Goal: Task Accomplishment & Management: Manage account settings

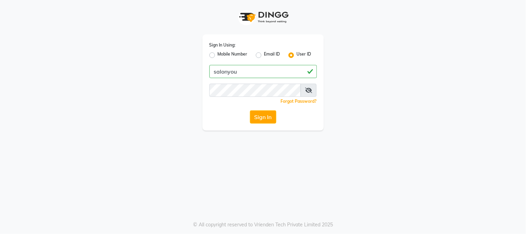
type input "salonyou"
click at [250, 110] on button "Sign In" at bounding box center [263, 116] width 26 height 13
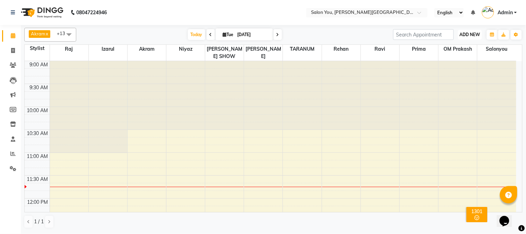
click at [476, 36] on span "ADD NEW" at bounding box center [469, 34] width 20 height 5
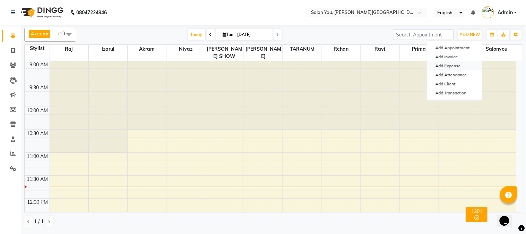
click at [454, 64] on link "Add Expense" at bounding box center [454, 65] width 55 height 9
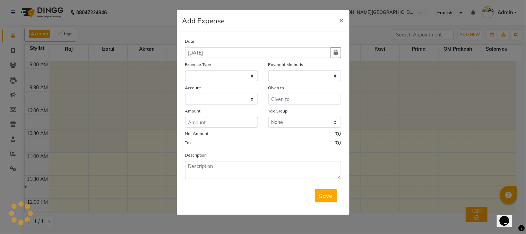
select select
select select "1"
select select "4140"
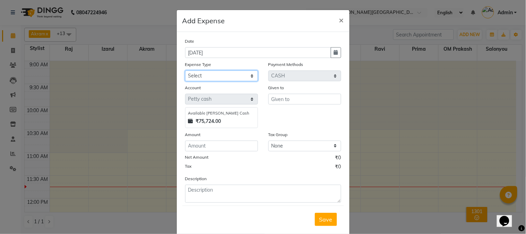
click at [212, 77] on select "Select Advance Salary Car Parking Charges Cash transfer to bank Cash Transfer t…" at bounding box center [221, 75] width 73 height 11
select select "9810"
click at [185, 70] on select "Select Advance Salary Car Parking Charges Cash transfer to bank Cash Transfer t…" at bounding box center [221, 75] width 73 height 11
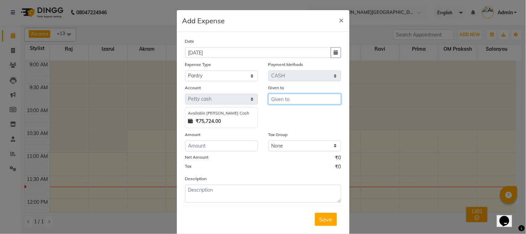
click at [291, 101] on input "text" at bounding box center [304, 99] width 73 height 11
type input "santosh"
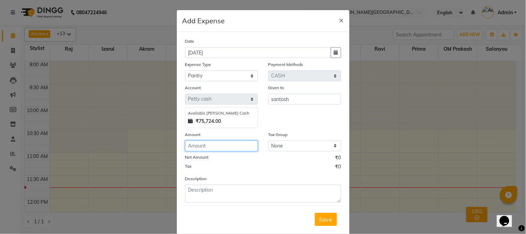
click at [221, 144] on input "number" at bounding box center [221, 145] width 73 height 11
type input "60"
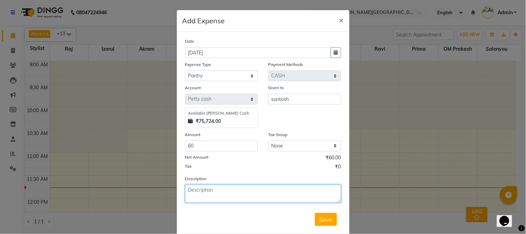
click at [260, 192] on textarea at bounding box center [263, 193] width 156 height 18
type textarea "for milk"
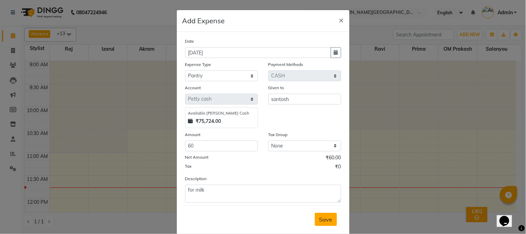
drag, startPoint x: 328, startPoint y: 220, endPoint x: 323, endPoint y: 220, distance: 5.2
click at [328, 220] on span "Save" at bounding box center [325, 219] width 13 height 7
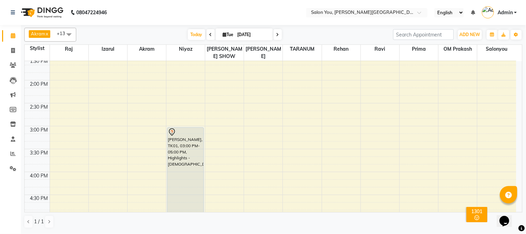
scroll to position [208, 0]
click at [289, 150] on div "9:00 AM 9:30 AM 10:00 AM 10:30 AM 11:00 AM 11:30 AM 12:00 PM 12:30 PM 1:00 PM 1…" at bounding box center [270, 150] width 491 height 594
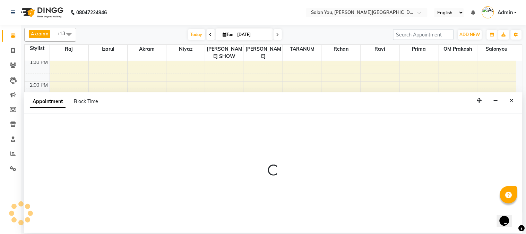
select select "85065"
select select "tentative"
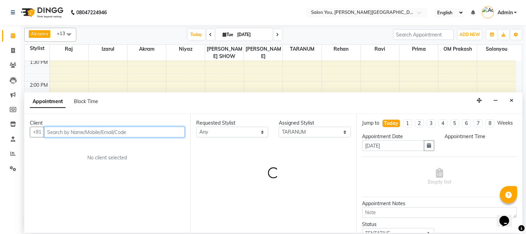
select select "930"
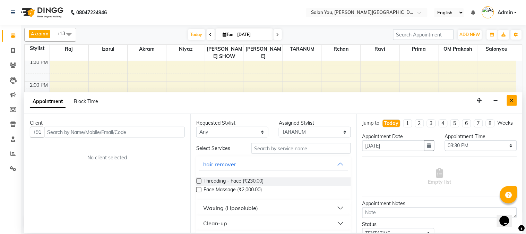
click at [515, 99] on button "Close" at bounding box center [512, 100] width 10 height 11
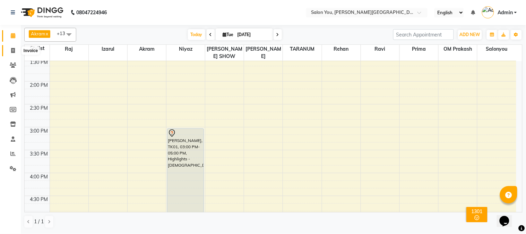
click at [10, 50] on span at bounding box center [13, 51] width 12 height 8
select select "5231"
select select "service"
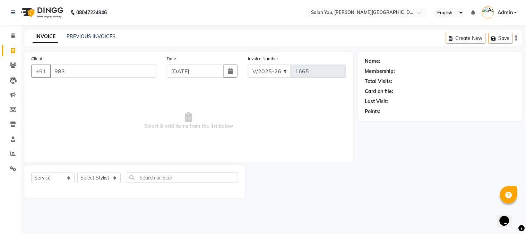
type input "983"
select select "1: Object"
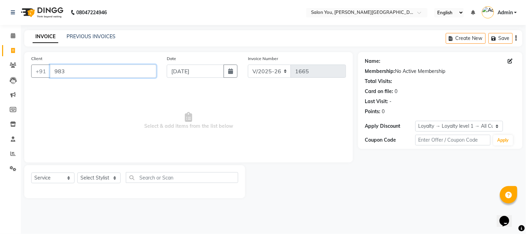
click at [93, 66] on input "983" at bounding box center [103, 70] width 106 height 13
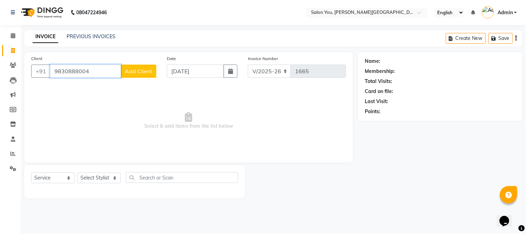
type input "9830888004"
click at [132, 71] on span "Add Client" at bounding box center [138, 71] width 27 height 7
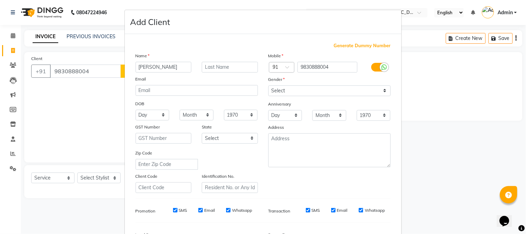
type input "[PERSON_NAME]"
click at [222, 68] on input "text" at bounding box center [230, 67] width 56 height 11
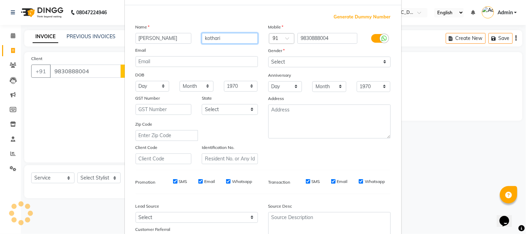
scroll to position [77, 0]
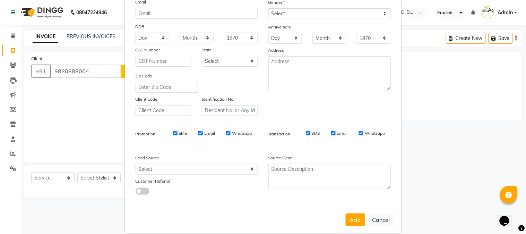
type input "kothari"
click at [381, 11] on select "Select [DEMOGRAPHIC_DATA] [DEMOGRAPHIC_DATA] Other Prefer Not To Say" at bounding box center [329, 13] width 122 height 11
select select "[DEMOGRAPHIC_DATA]"
click at [268, 8] on select "Select [DEMOGRAPHIC_DATA] [DEMOGRAPHIC_DATA] Other Prefer Not To Say" at bounding box center [329, 13] width 122 height 11
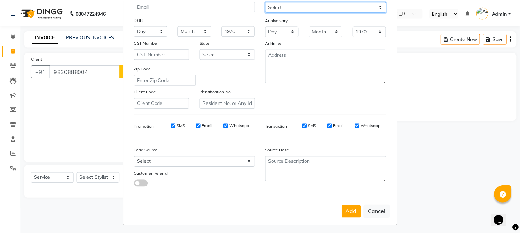
scroll to position [87, 0]
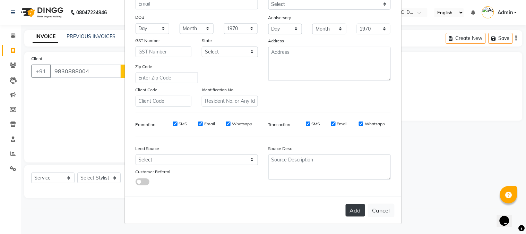
click at [351, 214] on button "Add" at bounding box center [354, 210] width 19 height 12
select select
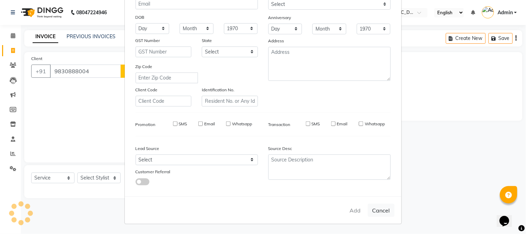
select select
checkbox input "false"
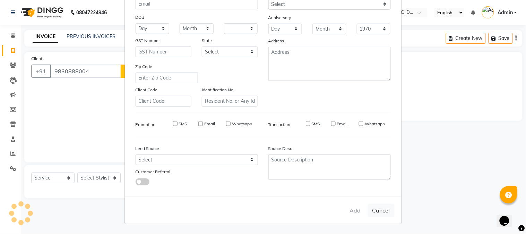
checkbox input "false"
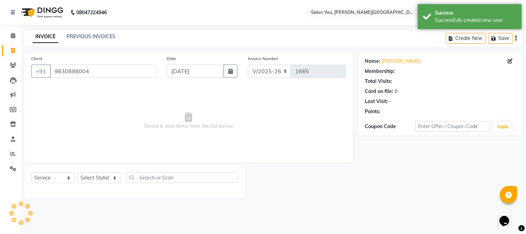
select select "1: Object"
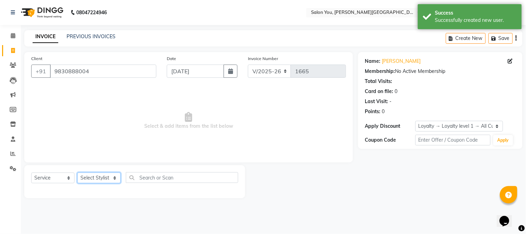
click at [114, 176] on select "Select Stylist Akram Auditor [PERSON_NAME] [PERSON_NAME] [PERSON_NAME] prima [P…" at bounding box center [98, 177] width 43 height 11
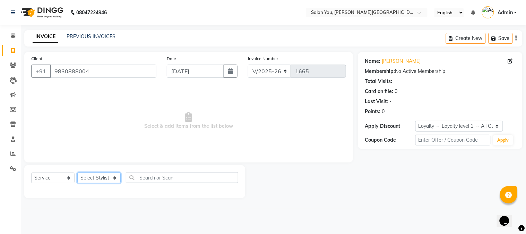
select select "83062"
click at [77, 173] on select "Select Stylist Akram Auditor [PERSON_NAME] [PERSON_NAME] [PERSON_NAME] prima [P…" at bounding box center [98, 177] width 43 height 11
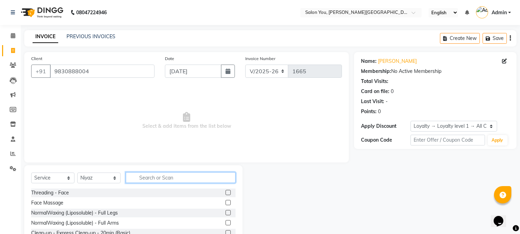
click at [185, 174] on input "text" at bounding box center [181, 177] width 110 height 11
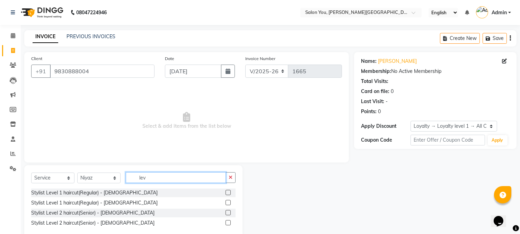
scroll to position [15, 0]
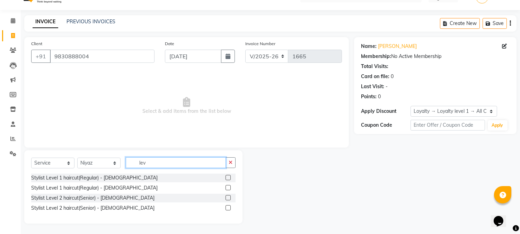
type input "lev"
click at [226, 207] on label at bounding box center [228, 207] width 5 height 5
click at [226, 207] on input "checkbox" at bounding box center [228, 207] width 5 height 5
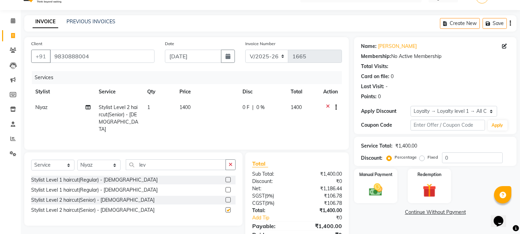
checkbox input "false"
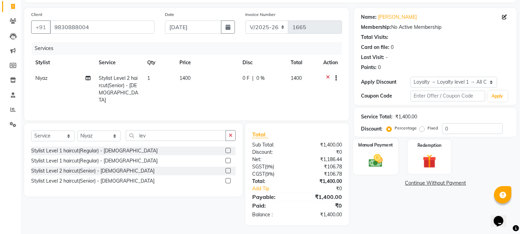
click at [371, 156] on img at bounding box center [376, 160] width 23 height 16
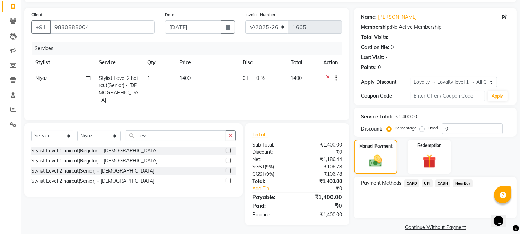
click at [444, 182] on span "CASH" at bounding box center [443, 183] width 15 height 8
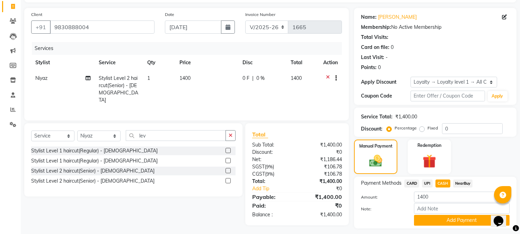
scroll to position [63, 0]
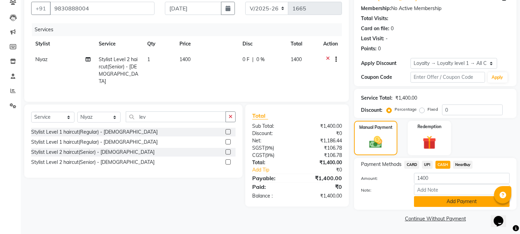
click at [448, 203] on button "Add Payment" at bounding box center [462, 201] width 96 height 11
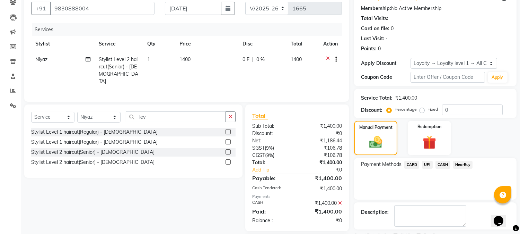
scroll to position [110, 0]
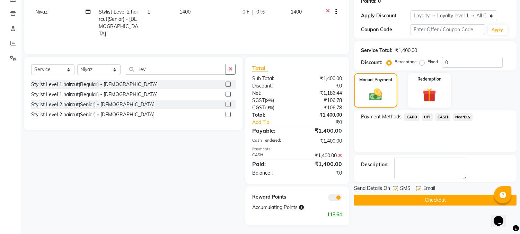
click at [444, 198] on button "Checkout" at bounding box center [435, 199] width 163 height 11
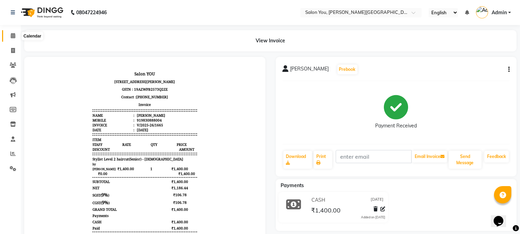
click at [8, 36] on span at bounding box center [13, 36] width 12 height 8
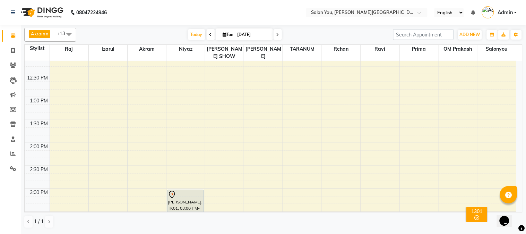
scroll to position [231, 0]
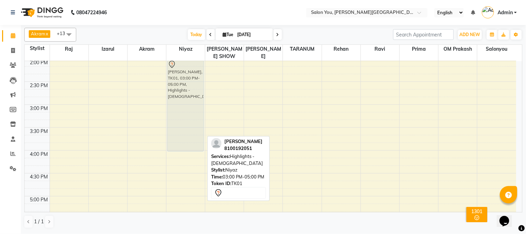
drag, startPoint x: 190, startPoint y: 136, endPoint x: 182, endPoint y: 88, distance: 48.1
click at [182, 88] on div "[PERSON_NAME], TK02, 11:00 AM-12:00 PM, Stylist Level 2 haircut(Senior) - [DEMO…" at bounding box center [185, 127] width 38 height 594
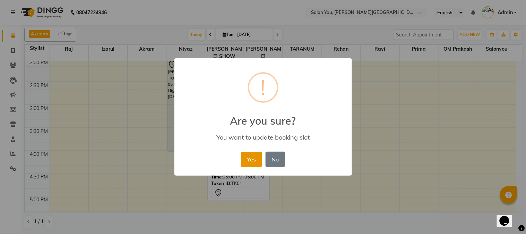
click at [255, 160] on button "Yes" at bounding box center [251, 158] width 21 height 15
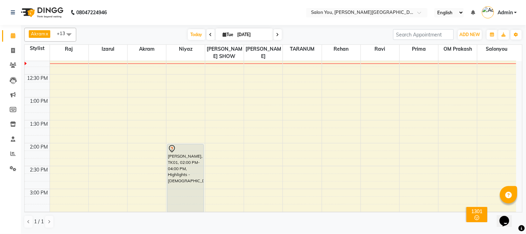
scroll to position [154, 0]
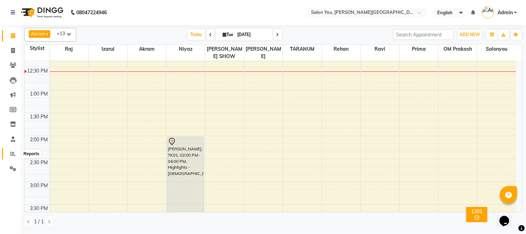
click at [8, 154] on span at bounding box center [13, 154] width 12 height 8
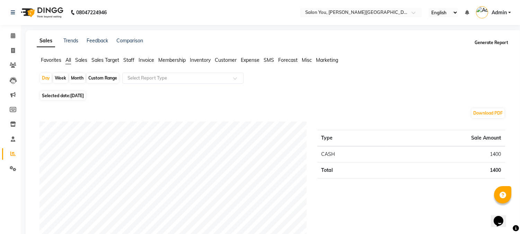
click at [486, 40] on button "Generate Report" at bounding box center [491, 43] width 37 height 10
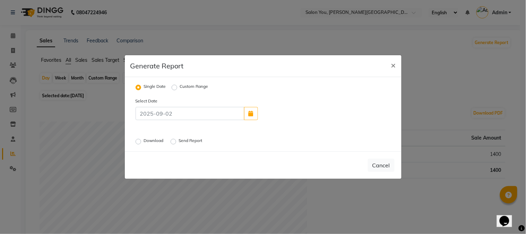
click at [179, 141] on label "Send Report" at bounding box center [191, 141] width 25 height 8
click at [173, 141] on input "Send Report" at bounding box center [174, 141] width 5 height 5
click at [395, 61] on span "×" at bounding box center [393, 65] width 5 height 10
radio input "false"
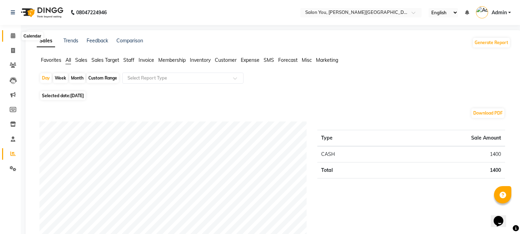
click at [11, 36] on icon at bounding box center [13, 35] width 5 height 5
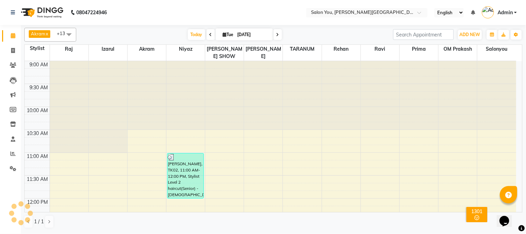
scroll to position [138, 0]
